Goal: Navigation & Orientation: Find specific page/section

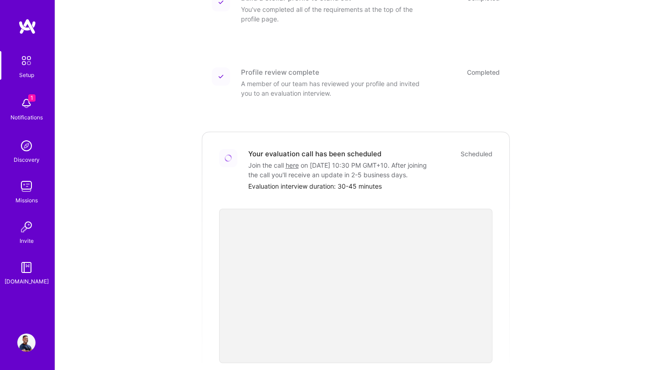
scroll to position [114, 0]
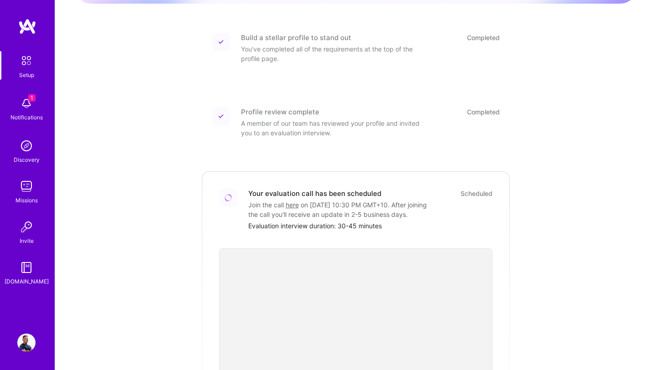
click at [21, 108] on img at bounding box center [26, 103] width 18 height 18
click at [372, 125] on div "1 Setup 1 Notifications Discovery Missions Invite [DOMAIN_NAME] Profile Close M…" at bounding box center [328, 209] width 656 height 647
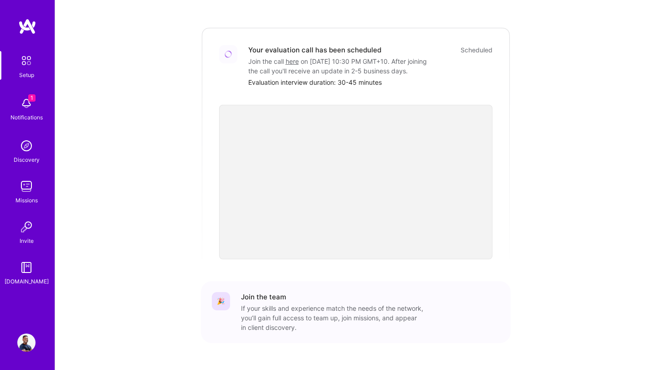
scroll to position [281, 0]
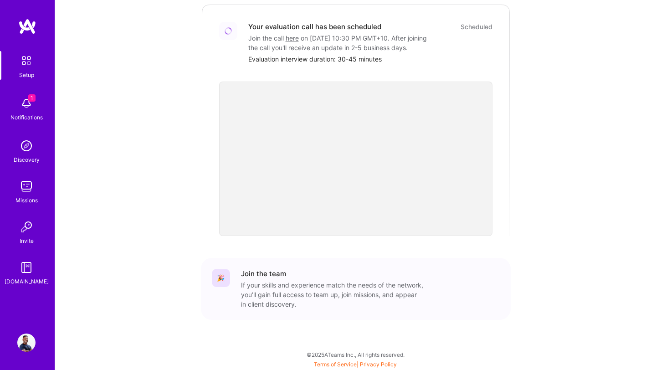
click at [32, 105] on img at bounding box center [26, 103] width 18 height 18
click at [33, 27] on img at bounding box center [27, 26] width 18 height 16
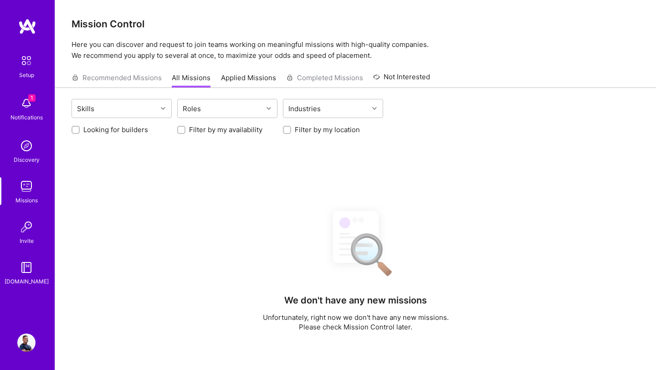
click at [30, 64] on img at bounding box center [26, 60] width 19 height 19
